Goal: Information Seeking & Learning: Stay updated

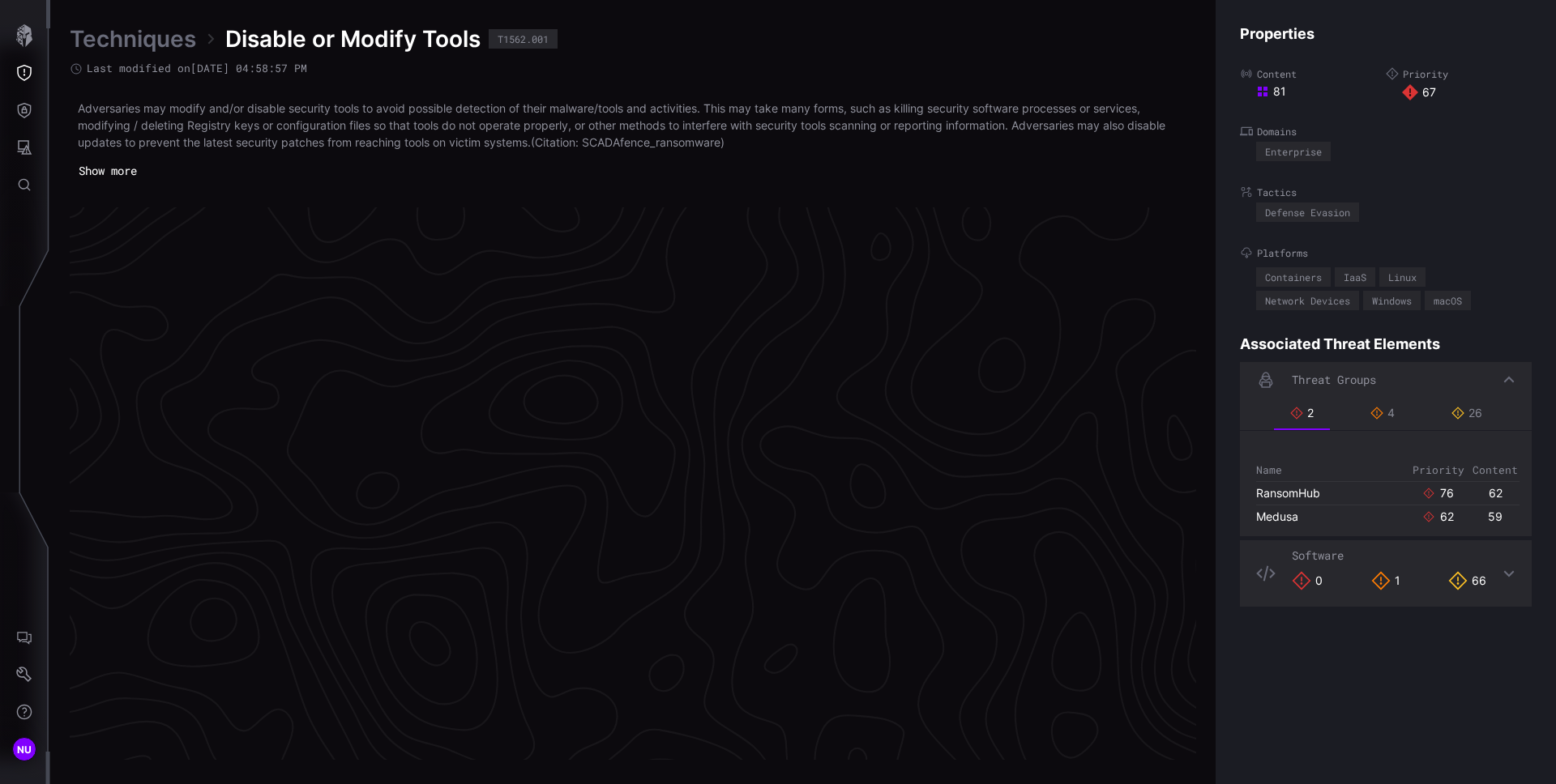
scroll to position [3416, 661]
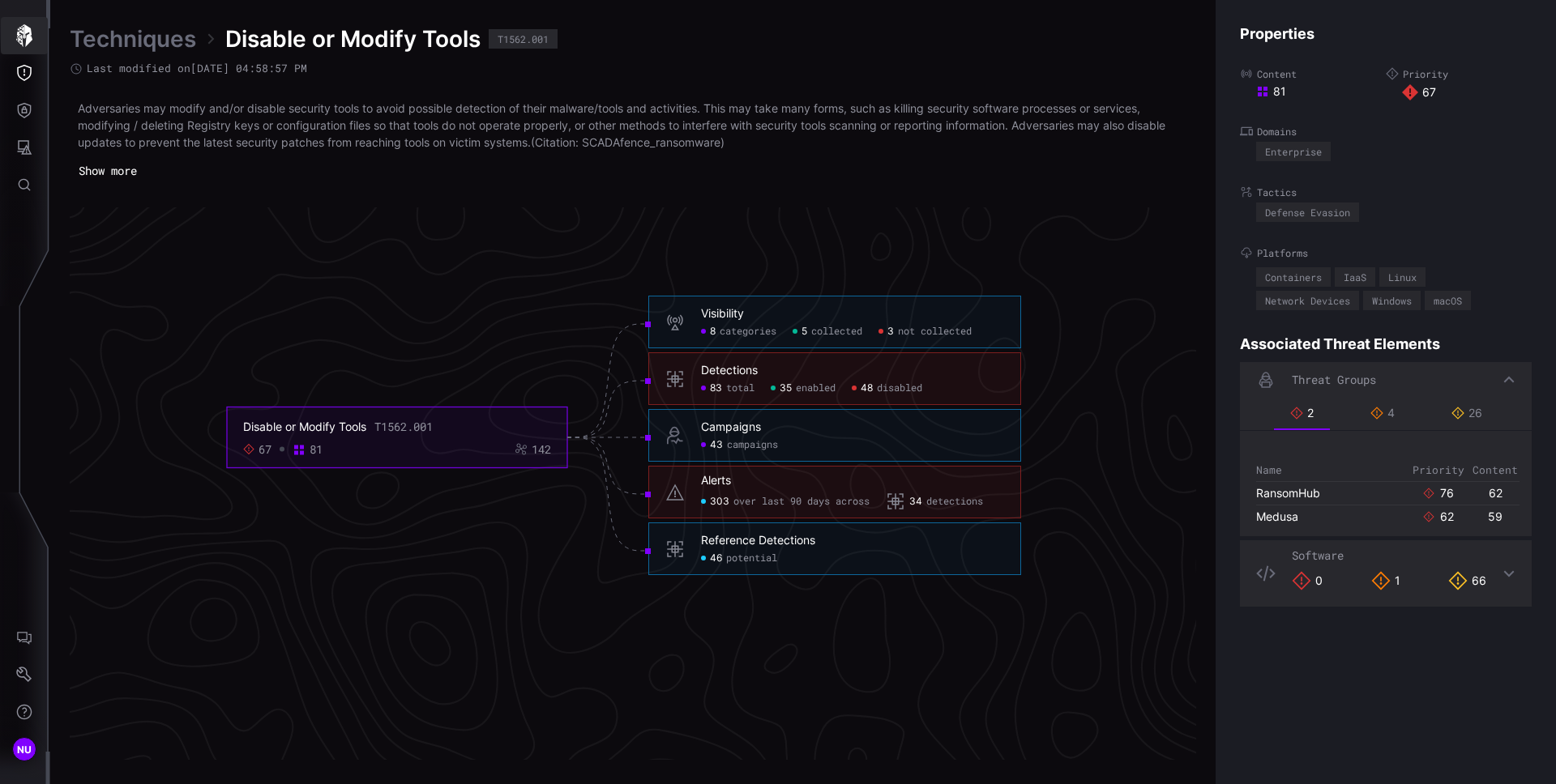
click at [7, 39] on button "button" at bounding box center [24, 36] width 47 height 37
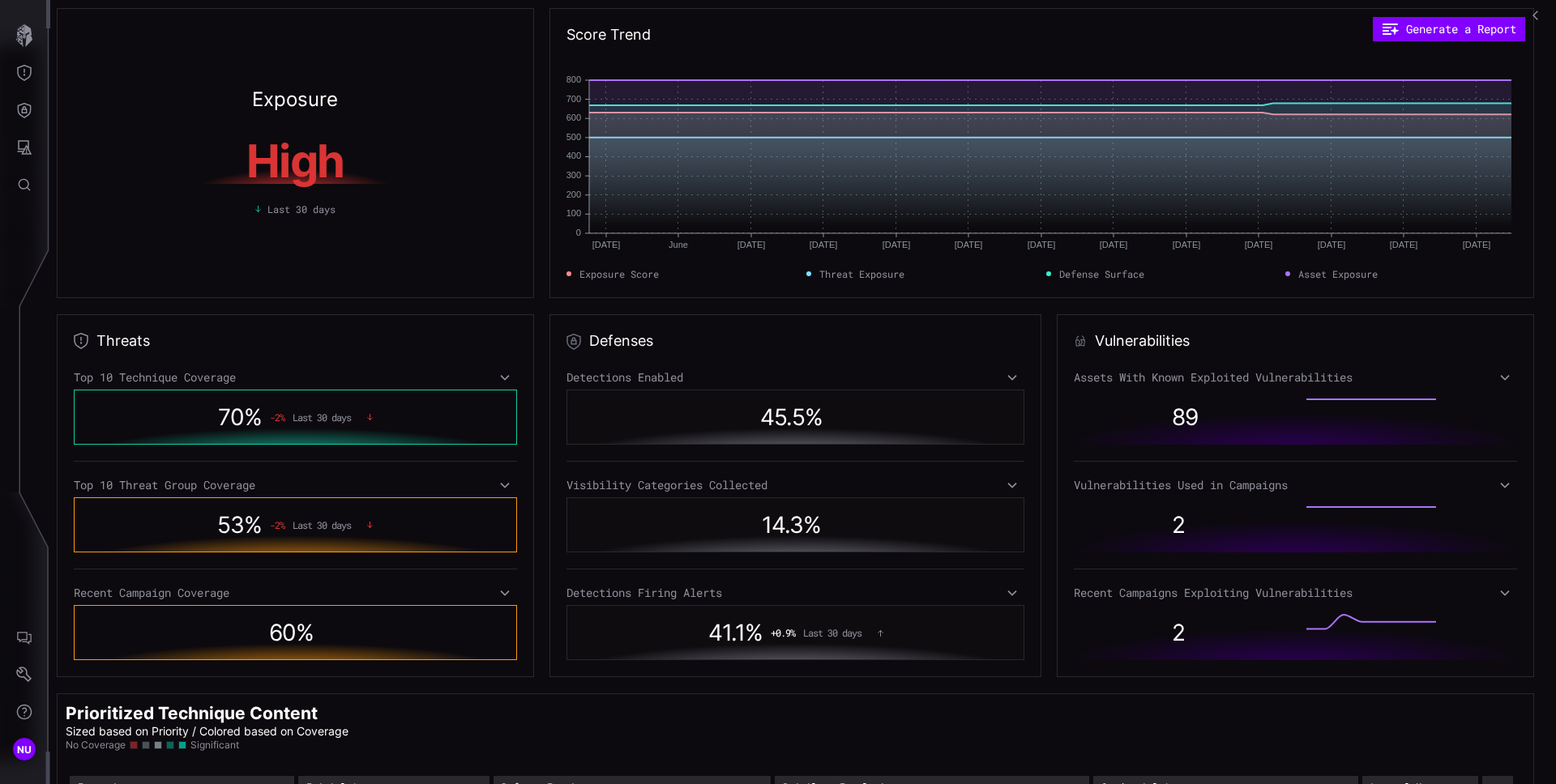
click at [501, 380] on icon at bounding box center [505, 377] width 12 height 13
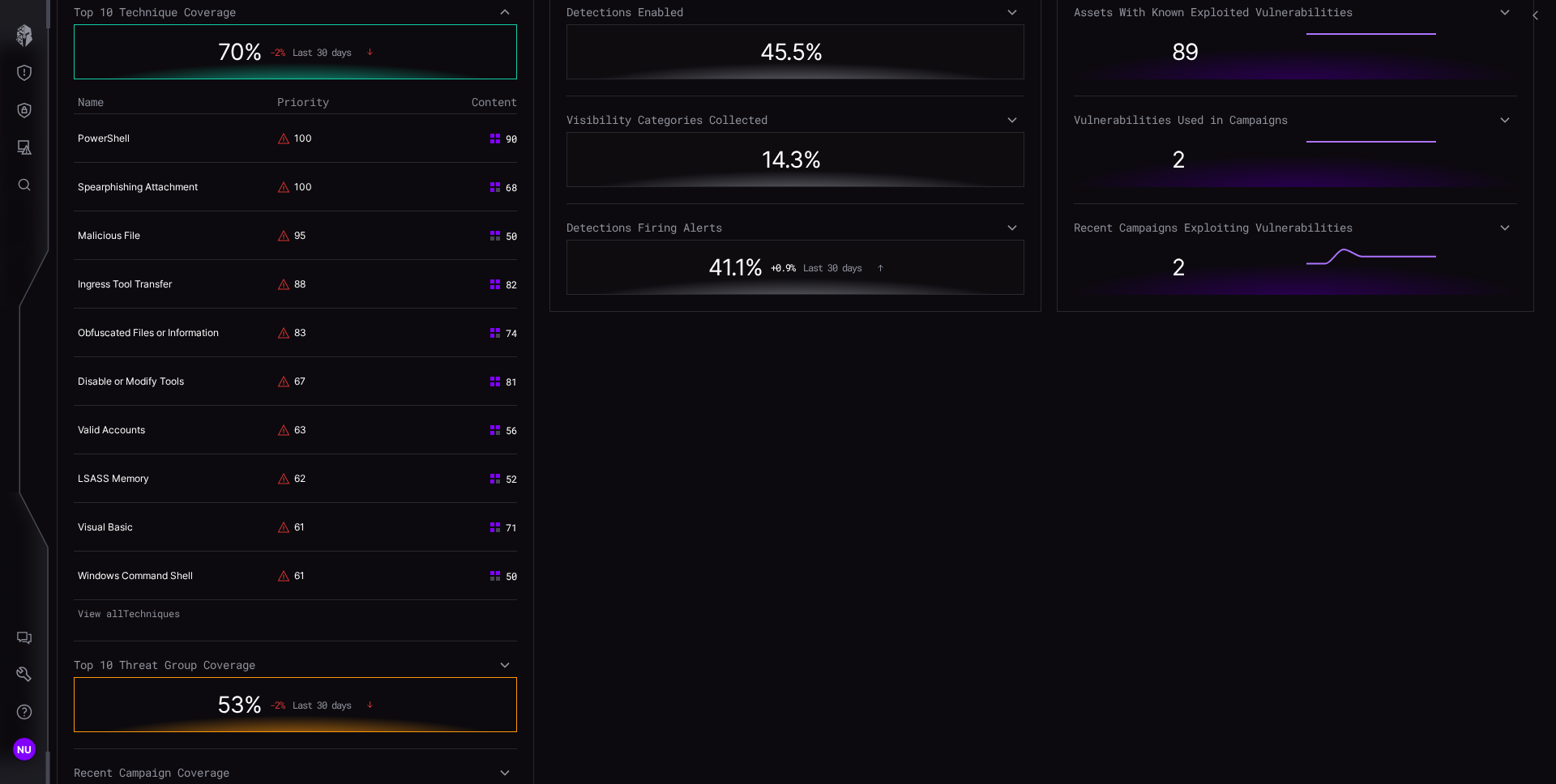
scroll to position [429, 0]
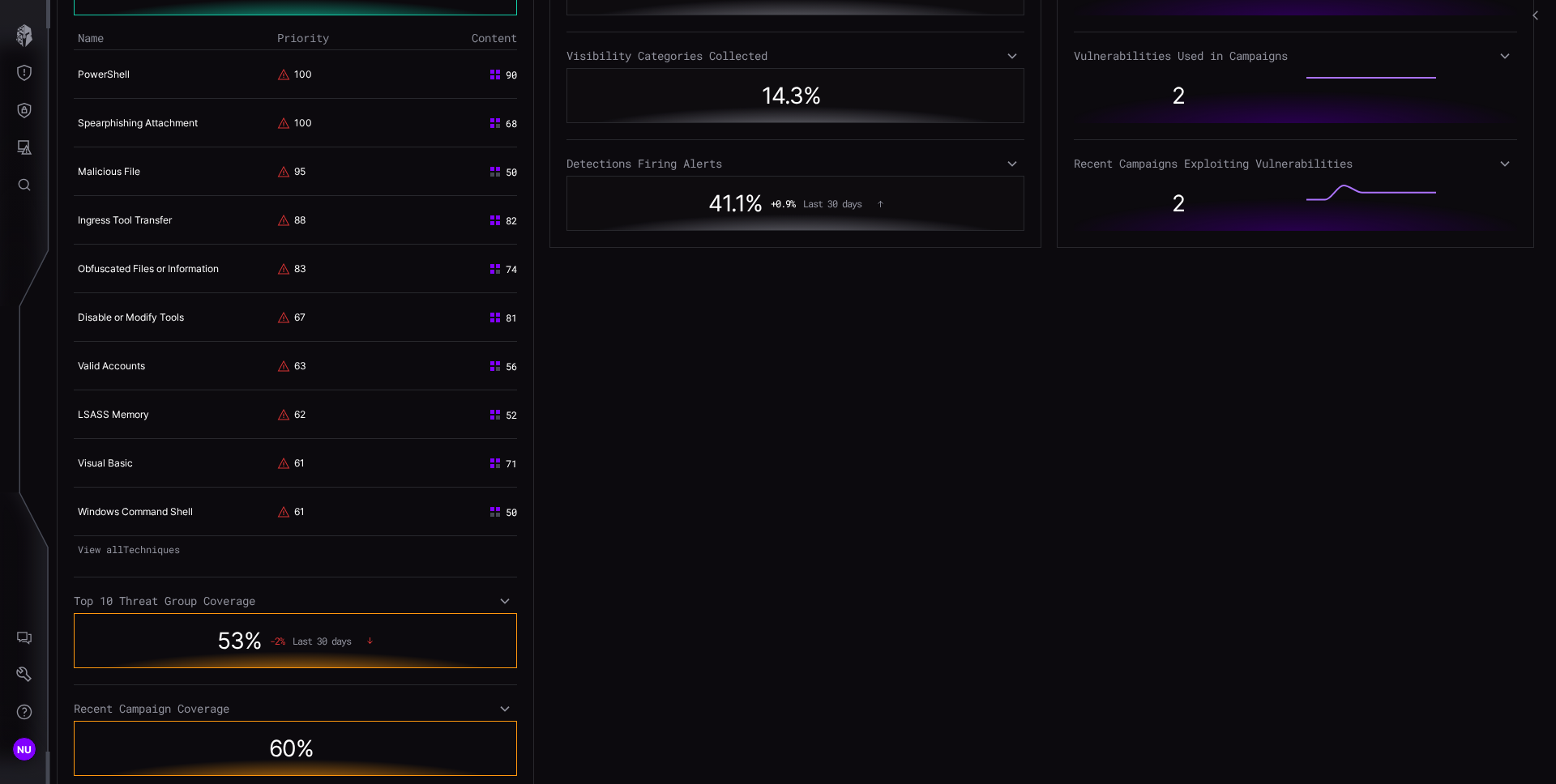
click at [503, 606] on icon at bounding box center [505, 601] width 12 height 13
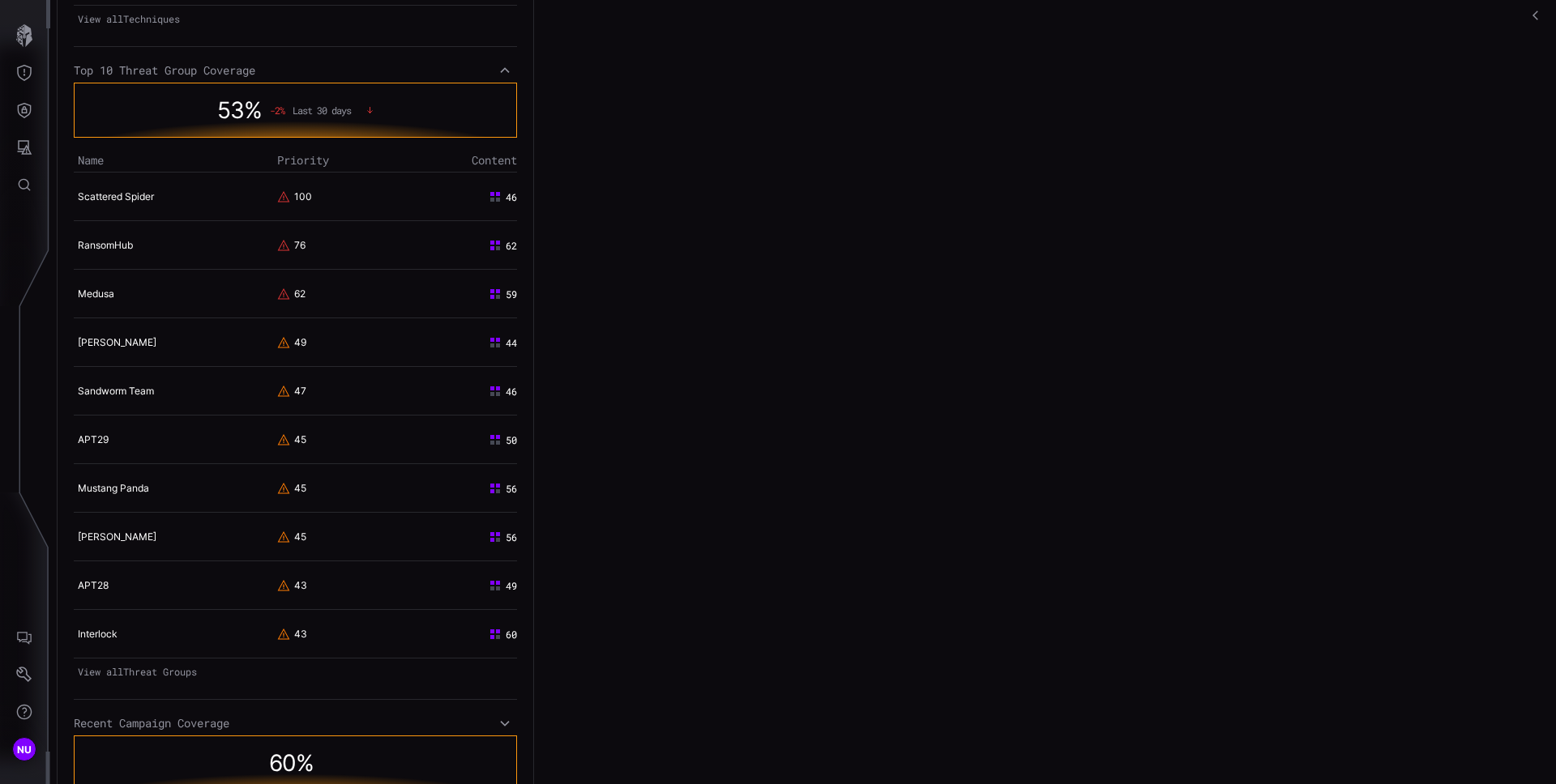
scroll to position [1060, 0]
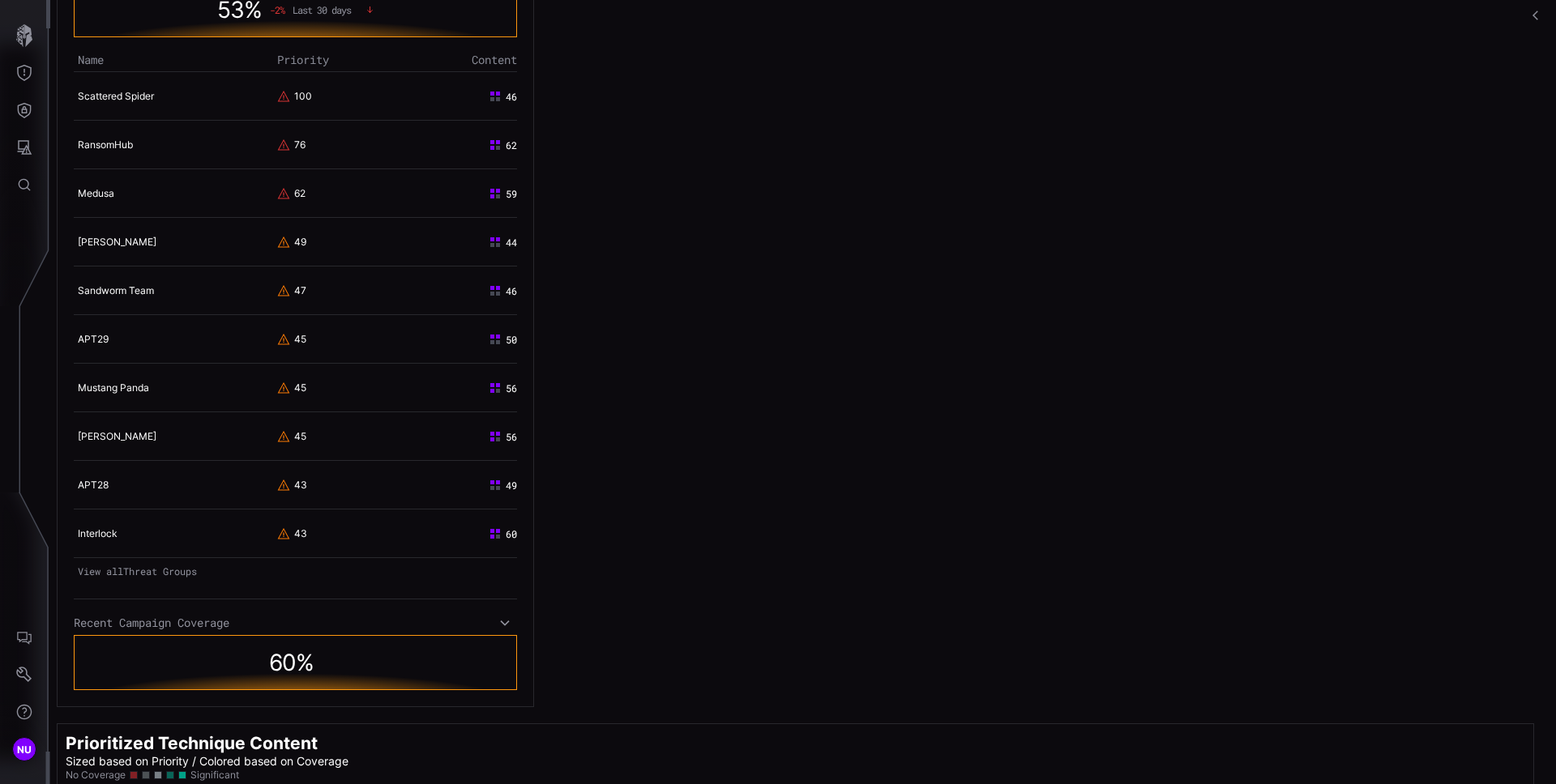
click at [504, 623] on icon at bounding box center [505, 623] width 12 height 13
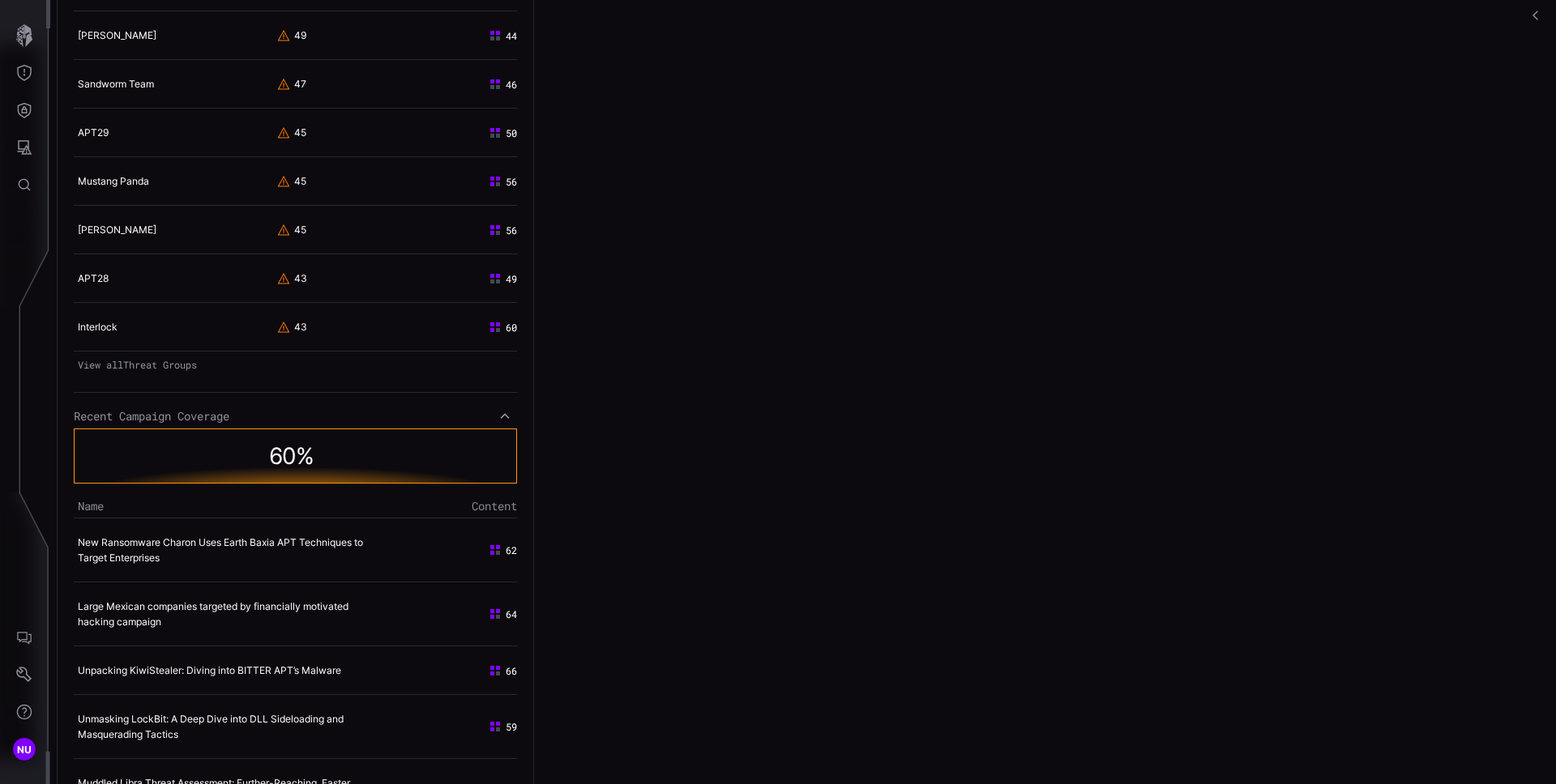
scroll to position [1333, 0]
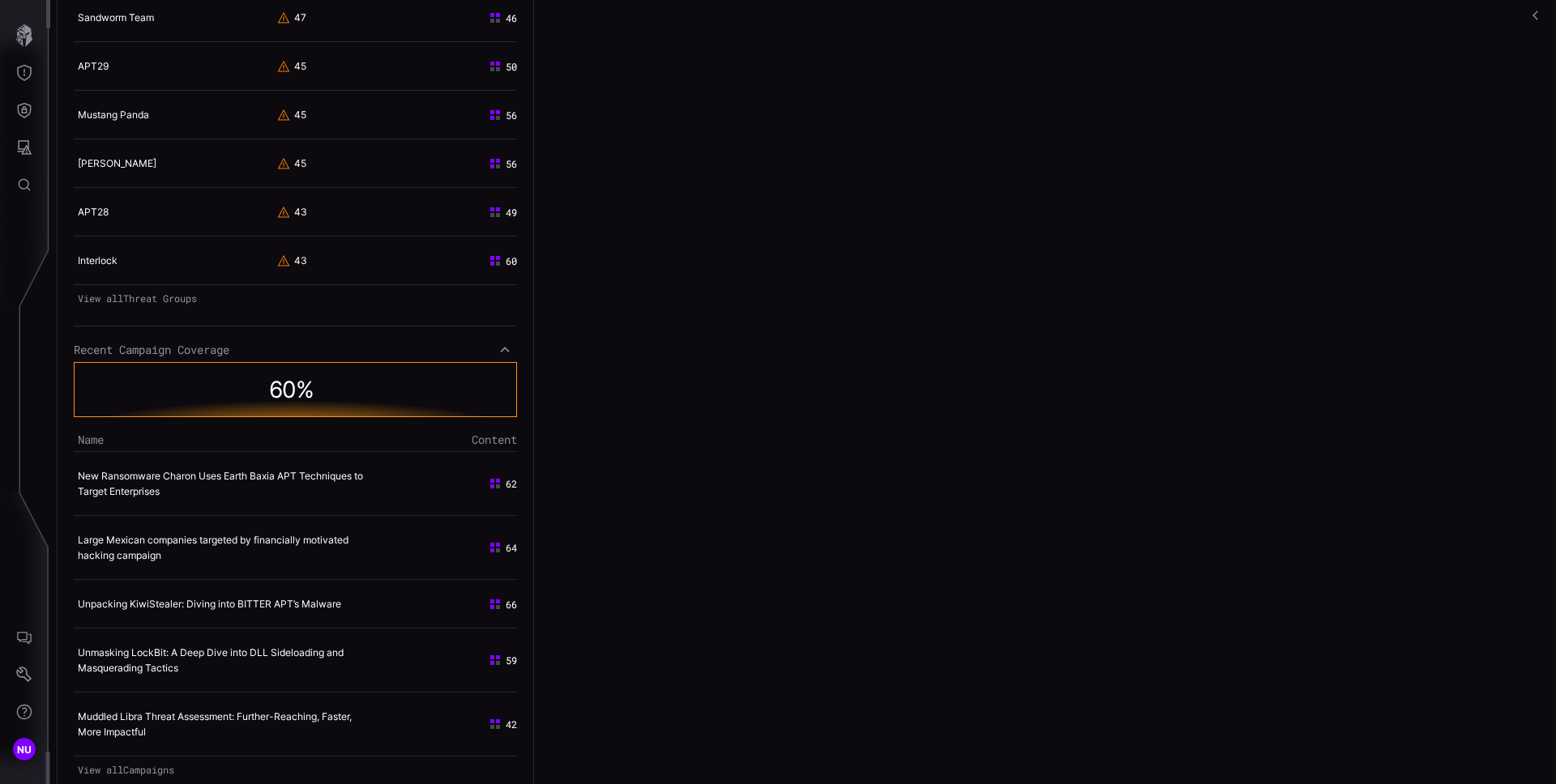
click at [504, 350] on icon at bounding box center [504, 350] width 9 height 5
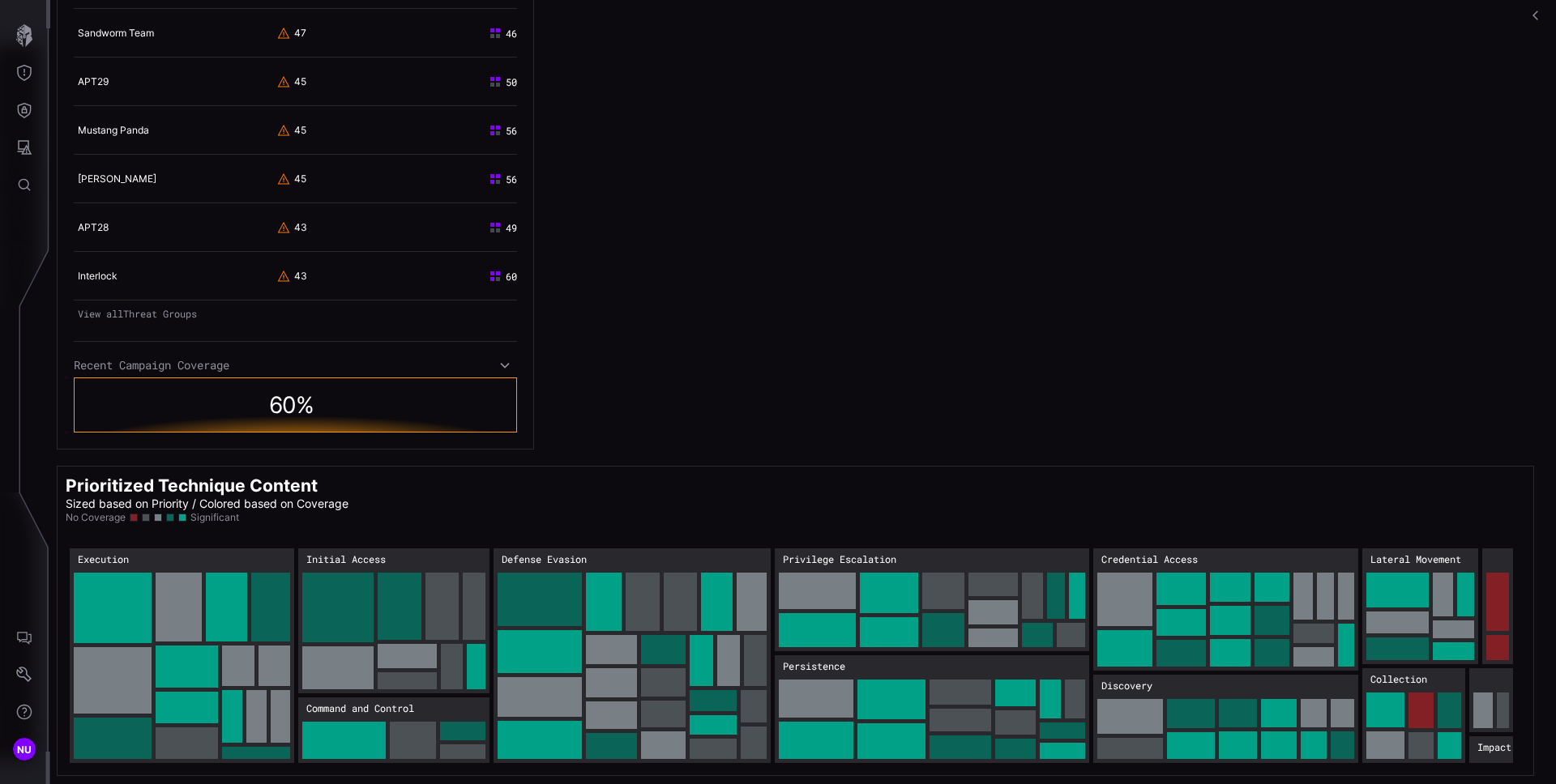
scroll to position [1318, 0]
click at [505, 369] on icon at bounding box center [505, 365] width 12 height 13
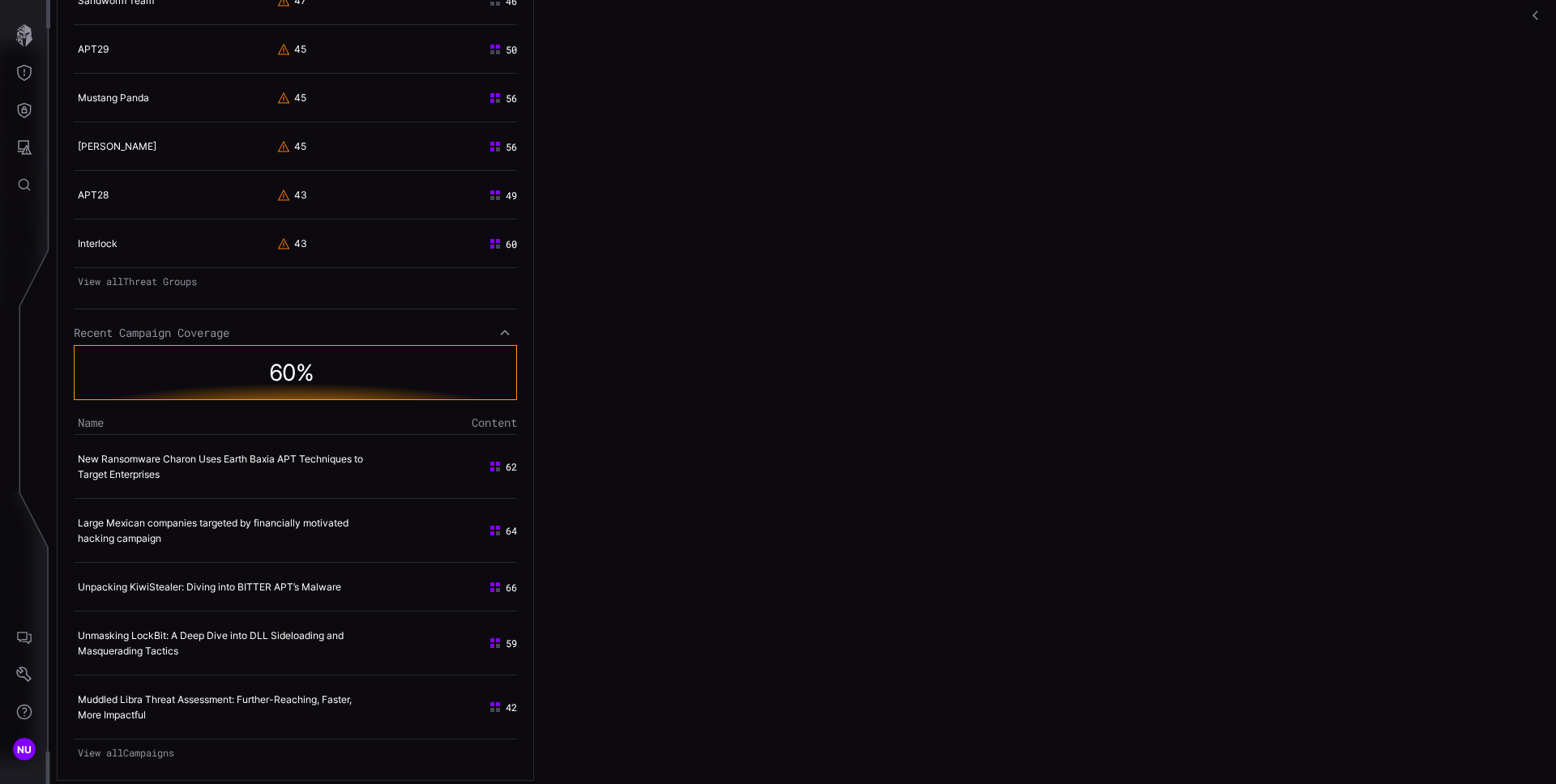
scroll to position [1351, 0]
drag, startPoint x: 137, startPoint y: 651, endPoint x: 75, endPoint y: 635, distance: 64.0
click at [75, 635] on td "Unmasking LockBit: A Deep Dive into DLL Sideloading and Masquerading Tactics" at bounding box center [229, 643] width 310 height 64
copy link "Unmasking LockBit: A Deep Dive into DLL Sideloading and Masquerading Tactics"
copy link "Muddled Libra Threat Assessment: Further-Reaching, Faster, More Impactful"
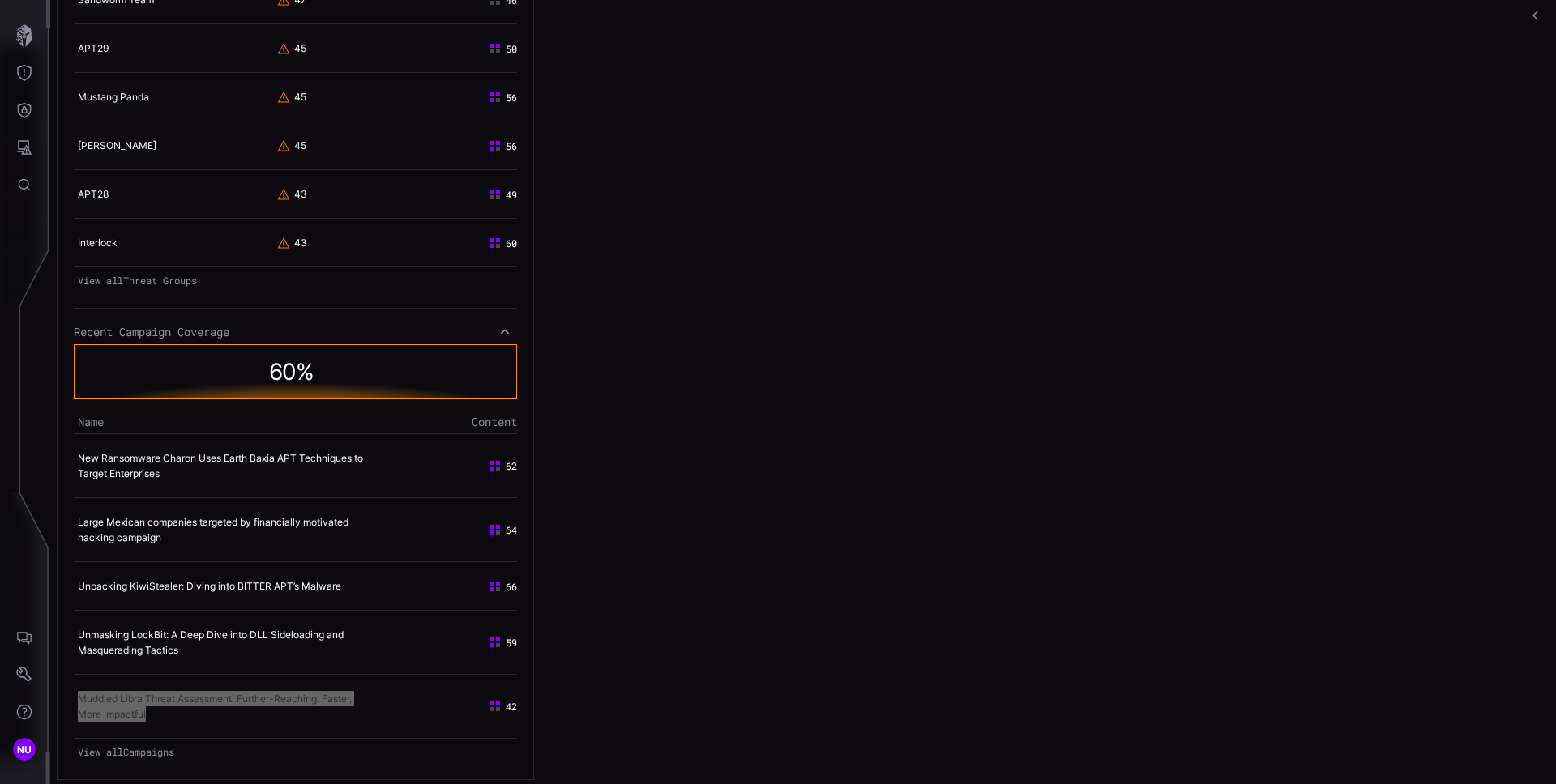
drag, startPoint x: 188, startPoint y: 718, endPoint x: 84, endPoint y: 697, distance: 106.1
click at [84, 697] on td "Muddled Libra Threat Assessment: Further-Reaching, Faster, More Impactful" at bounding box center [229, 707] width 310 height 64
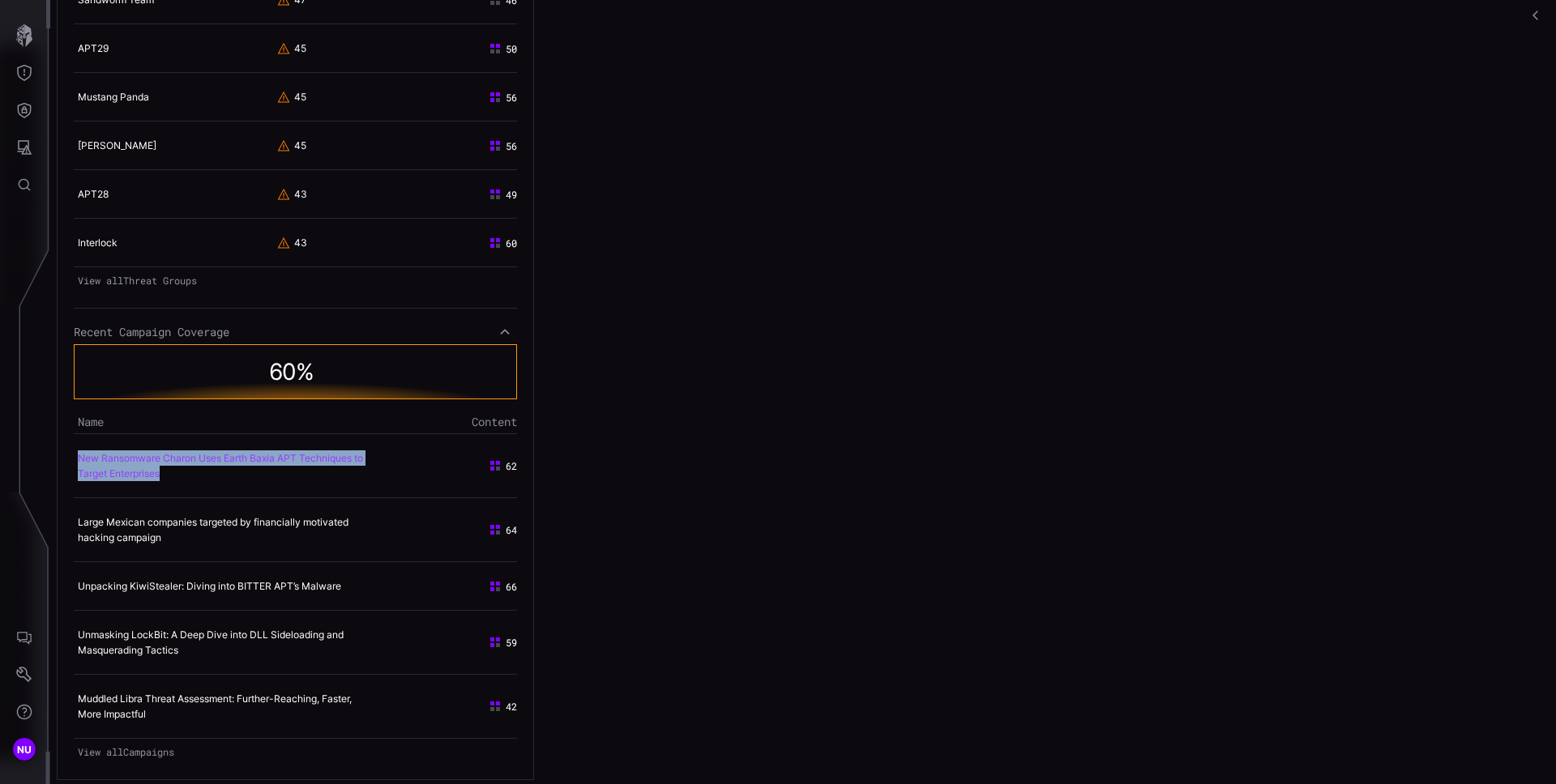
copy link "New Ransomware Charon Uses Earth Baxia APT Techniques to Target Enterprises"
drag, startPoint x: 224, startPoint y: 492, endPoint x: 77, endPoint y: 461, distance: 150.2
click at [77, 461] on td "New Ransomware Charon Uses Earth Baxia APT Techniques to Target Enterprises" at bounding box center [229, 466] width 310 height 64
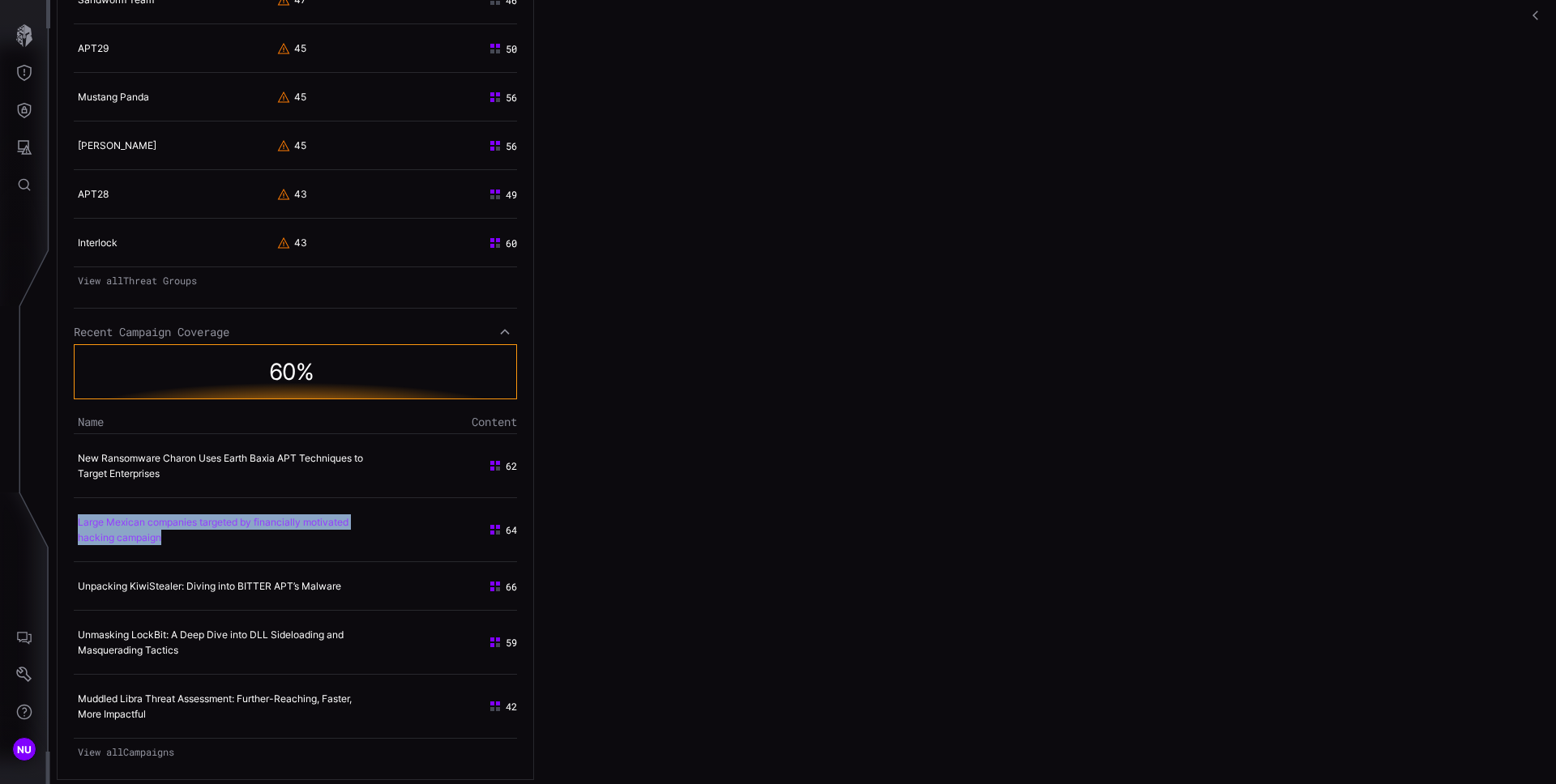
copy link "Large Mexican companies targeted by financially motivated hacking campaign"
drag, startPoint x: 200, startPoint y: 543, endPoint x: 79, endPoint y: 525, distance: 122.3
click at [79, 525] on td "Large Mexican companies targeted by financially motivated hacking campaign" at bounding box center [229, 531] width 310 height 64
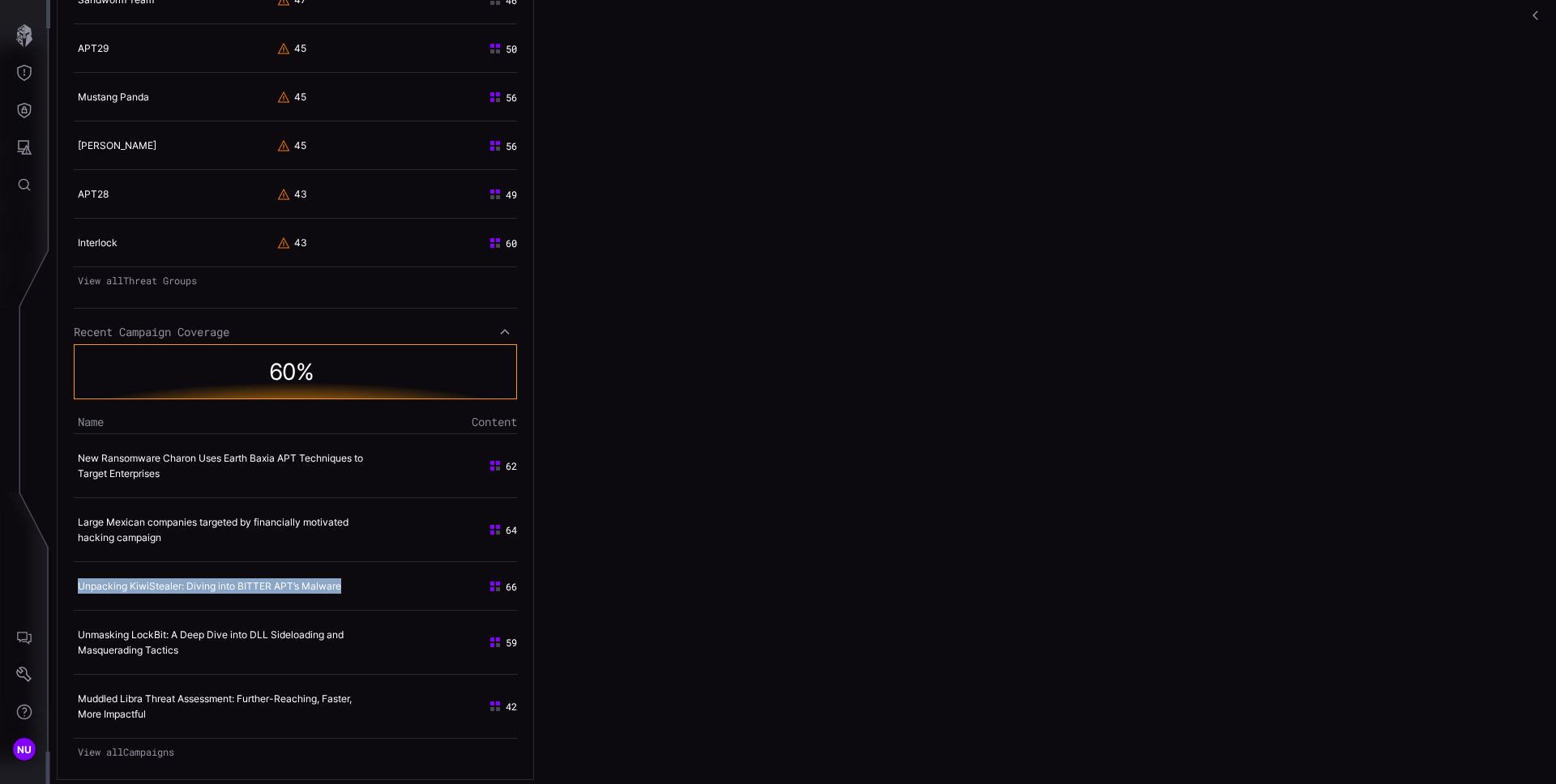
copy link "Unpacking KiwiStealer: Diving into BITTER APT’s Malware"
drag, startPoint x: 369, startPoint y: 589, endPoint x: 75, endPoint y: 587, distance: 294.0
click at [75, 587] on td "Unpacking KiwiStealer: Diving into BITTER APT’s Malware" at bounding box center [229, 586] width 310 height 49
